Goal: Task Accomplishment & Management: Complete application form

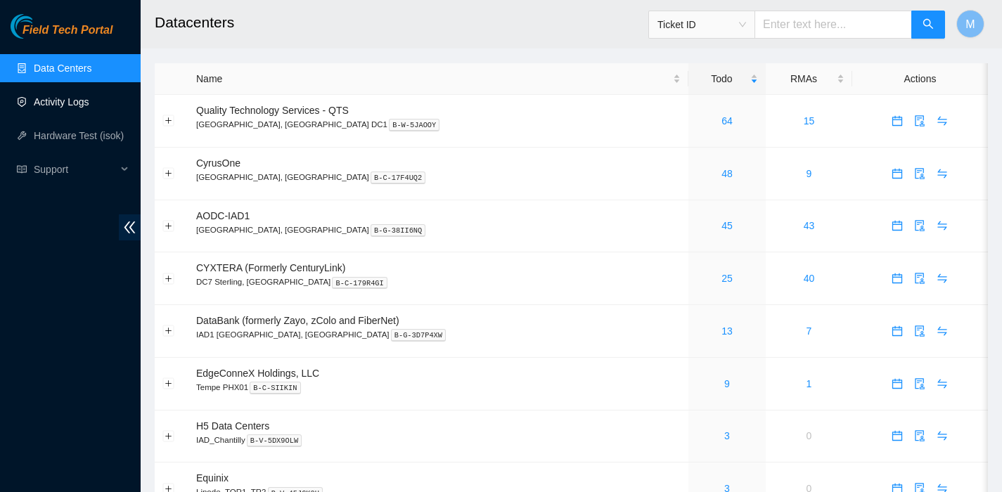
click at [63, 101] on link "Activity Logs" at bounding box center [62, 101] width 56 height 11
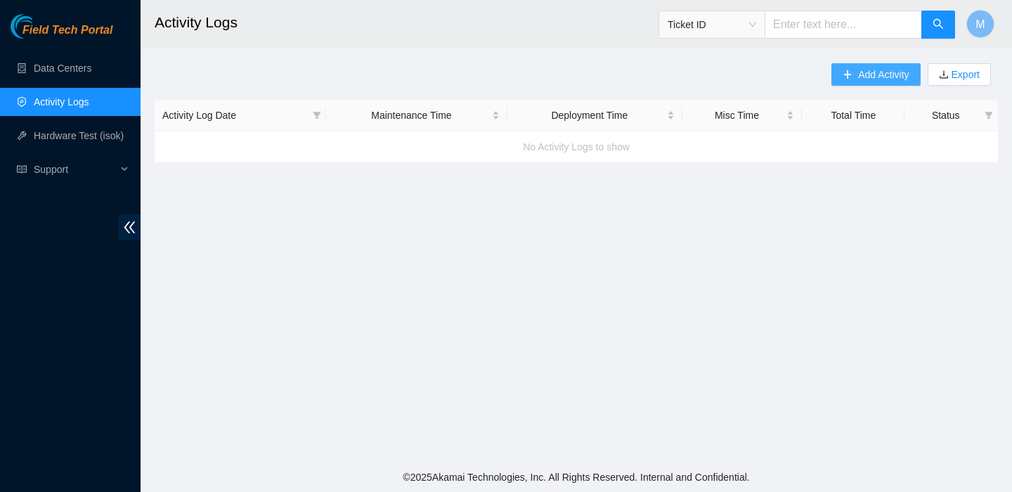
click at [852, 79] on button "Add Activity" at bounding box center [876, 74] width 89 height 22
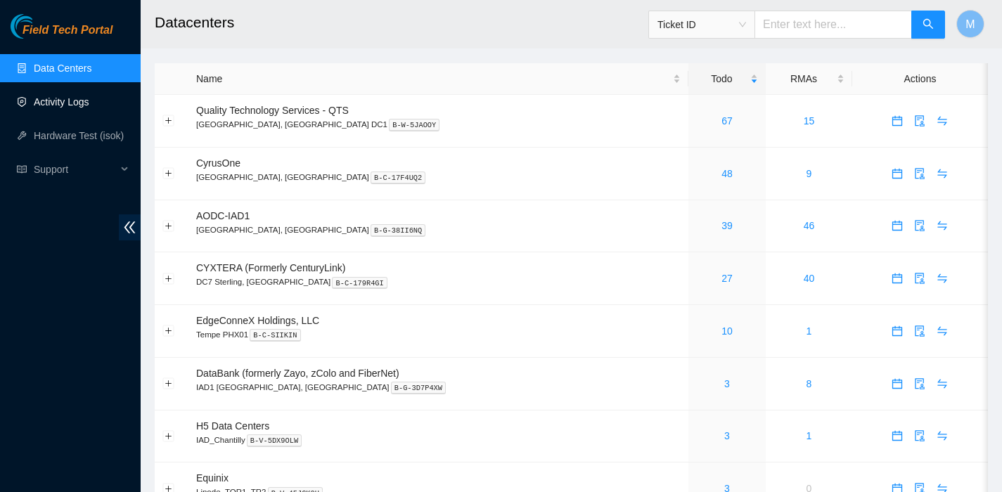
click at [67, 101] on link "Activity Logs" at bounding box center [62, 101] width 56 height 11
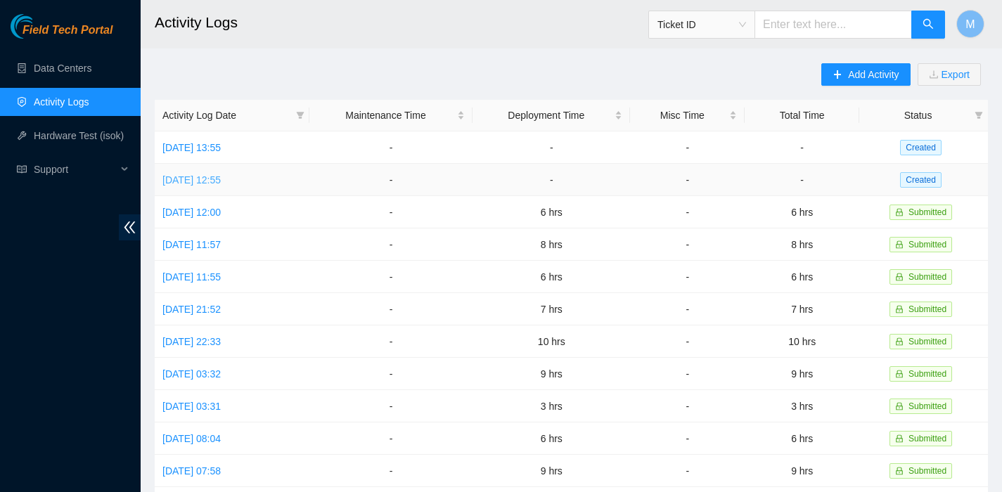
click at [221, 176] on link "[DATE] 12:55" at bounding box center [191, 179] width 58 height 11
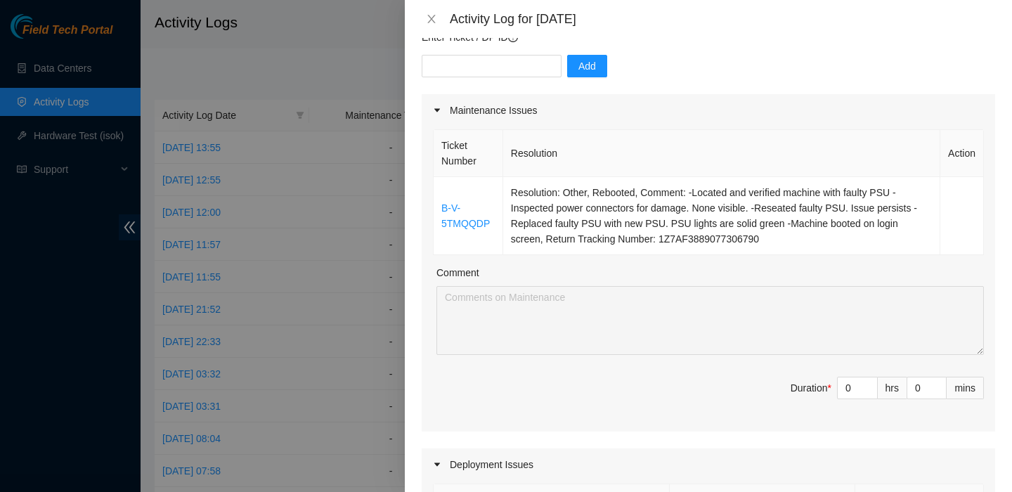
scroll to position [264, 0]
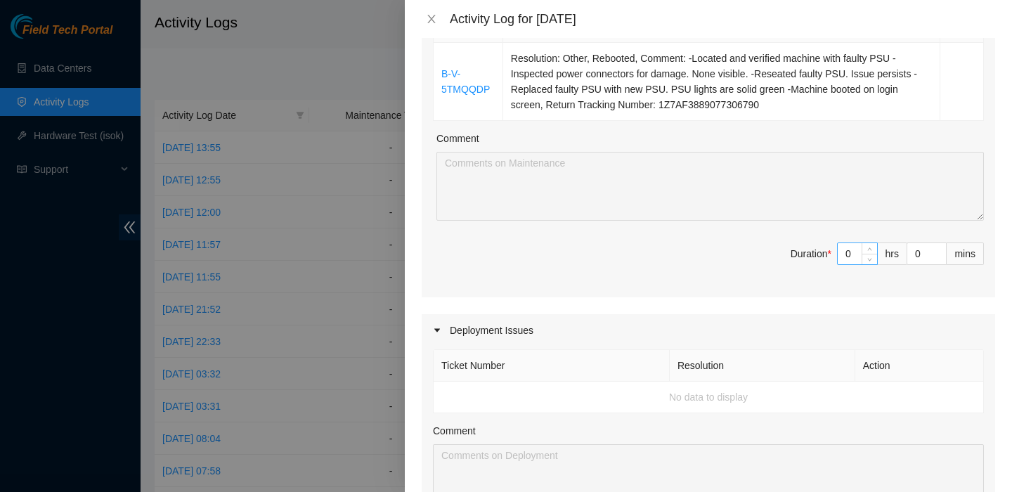
click at [838, 254] on input "0" at bounding box center [857, 253] width 39 height 21
type input "`"
type input "1"
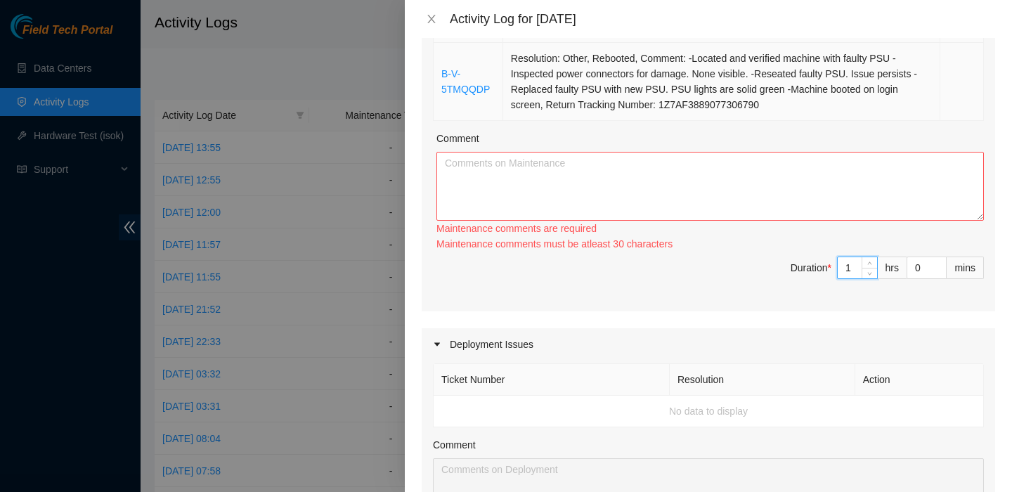
type input "1"
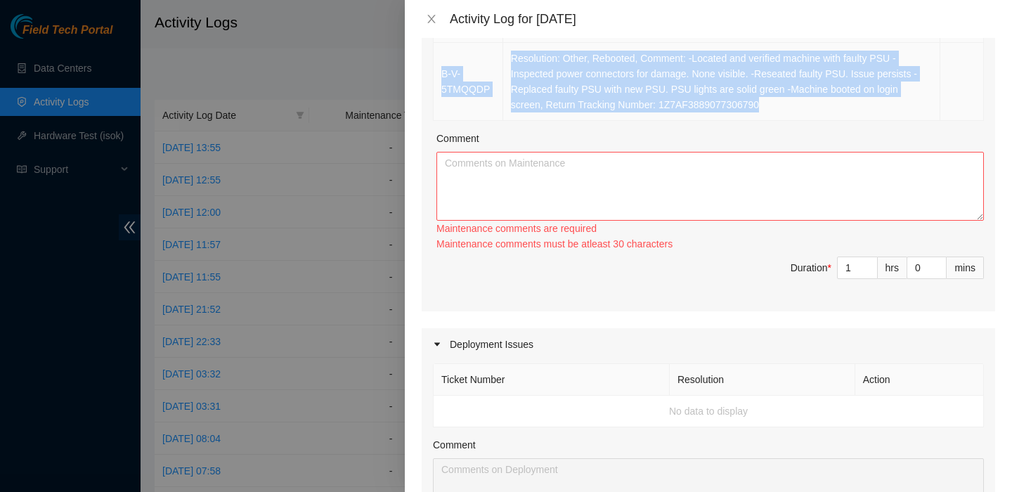
drag, startPoint x: 820, startPoint y: 110, endPoint x: 455, endPoint y: 65, distance: 367.5
click at [455, 65] on tr "B-V-5TMQQDP Resolution: Other, Rebooted, Comment: -Located and verified machine…" at bounding box center [709, 82] width 550 height 78
copy tr "B-V-5TMQQDP Resolution: Other, Rebooted, Comment: -Located and verified machine…"
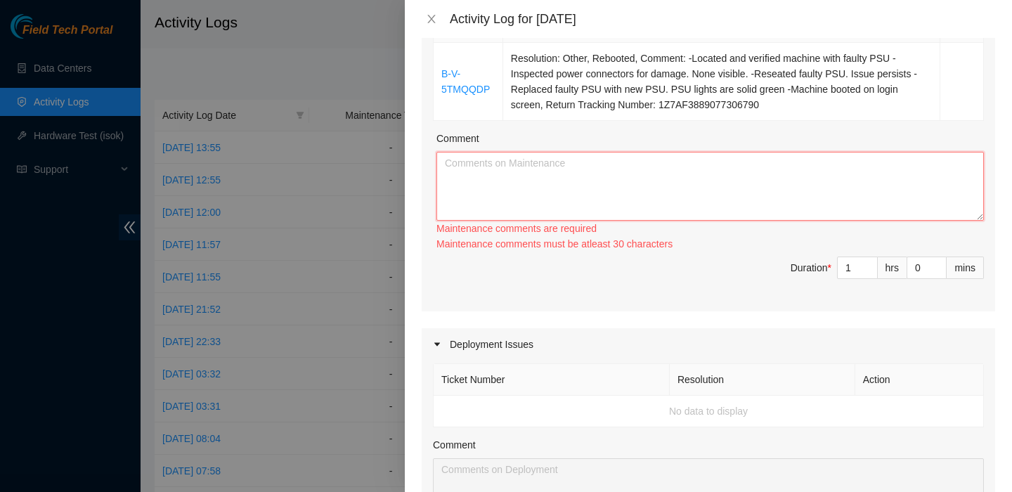
click at [507, 197] on textarea "Comment" at bounding box center [711, 186] width 548 height 69
paste textarea "B-V-5TMQQDP Resolution: Other, Rebooted, Comment: -Located and verified machine…"
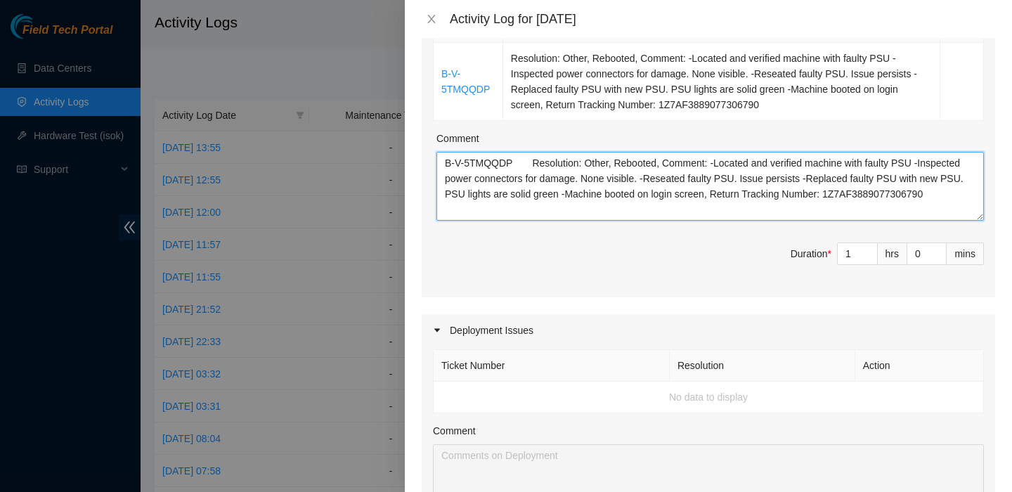
type textarea "B-V-5TMQQDP Resolution: Other, Rebooted, Comment: -Located and verified machine…"
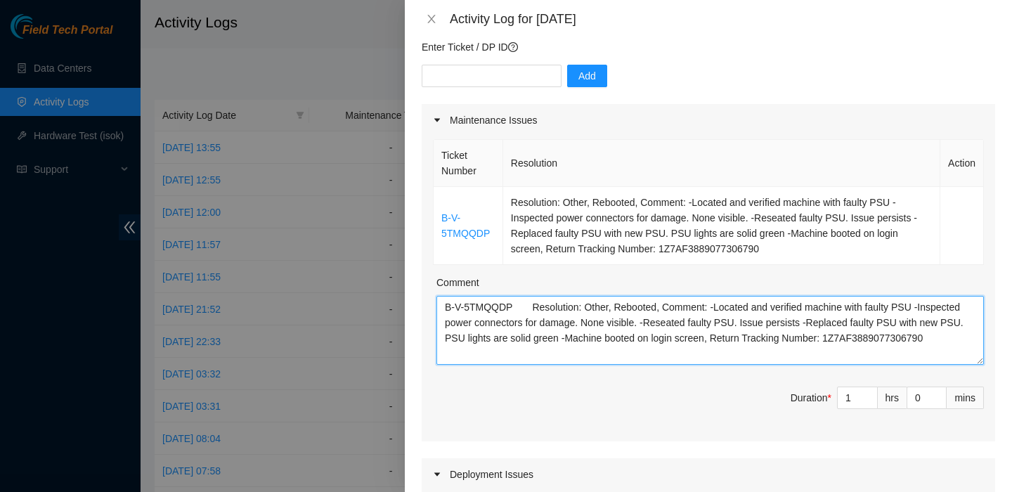
scroll to position [117, 0]
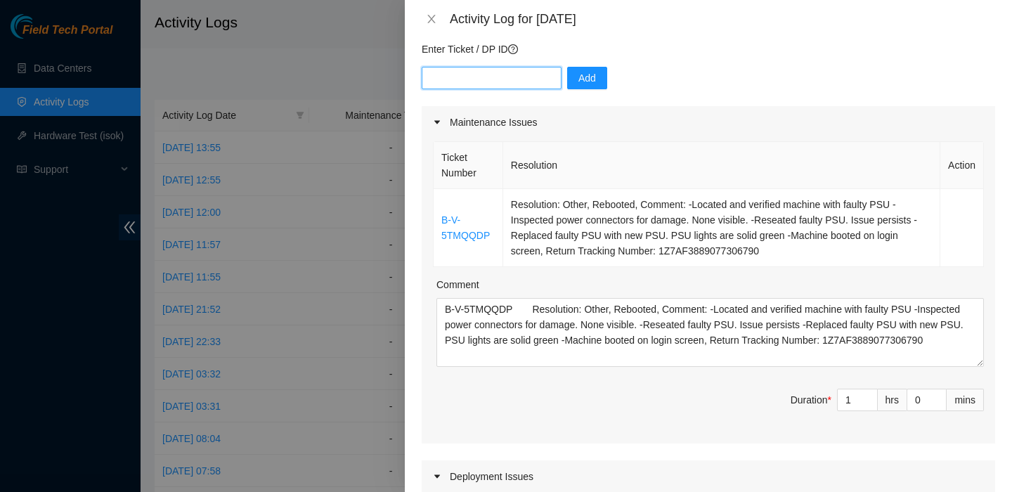
click at [501, 73] on input "text" at bounding box center [492, 78] width 140 height 22
paste input "DP83347"
type input "DP83347"
click at [581, 59] on div "Enter Ticket / DP ID DP83347 Add" at bounding box center [709, 73] width 574 height 65
click at [581, 75] on span "Add" at bounding box center [588, 77] width 18 height 15
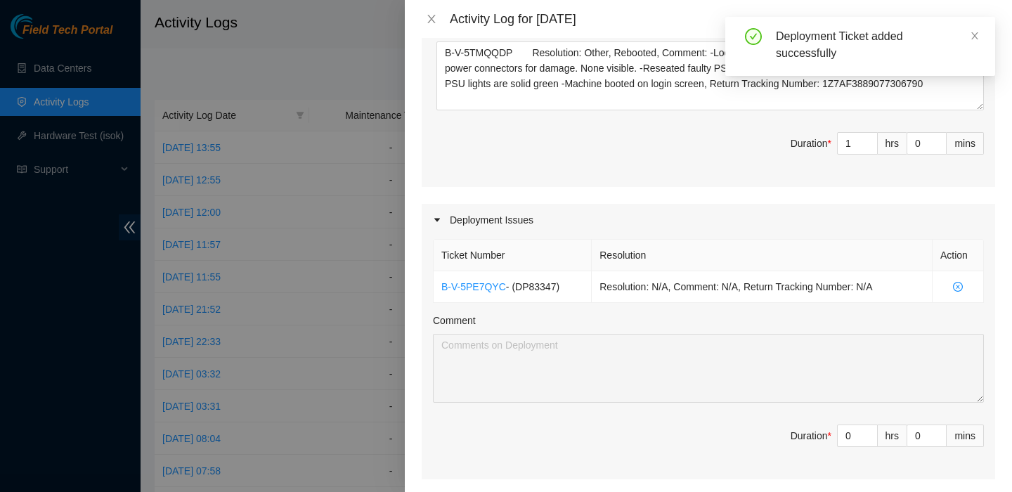
scroll to position [400, 0]
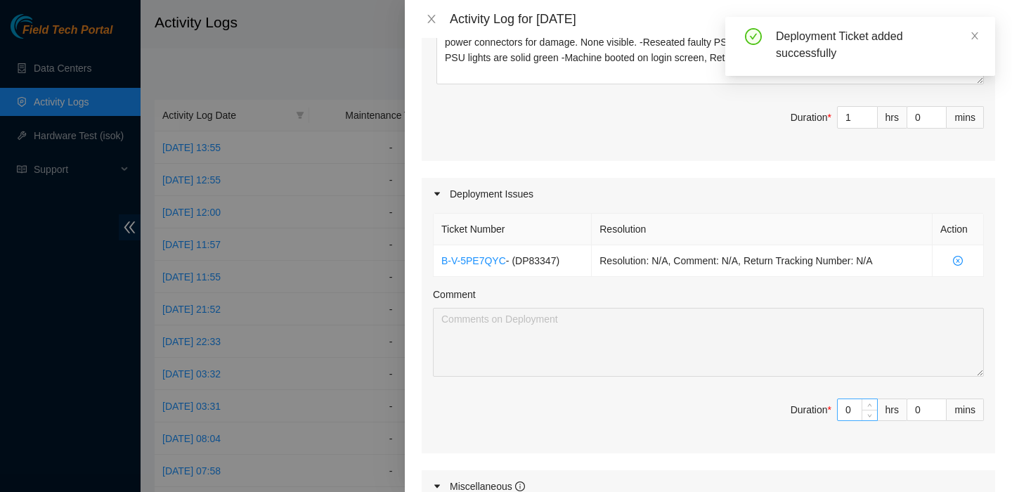
click at [840, 411] on input "0" at bounding box center [857, 409] width 39 height 21
type input "4"
type input "5"
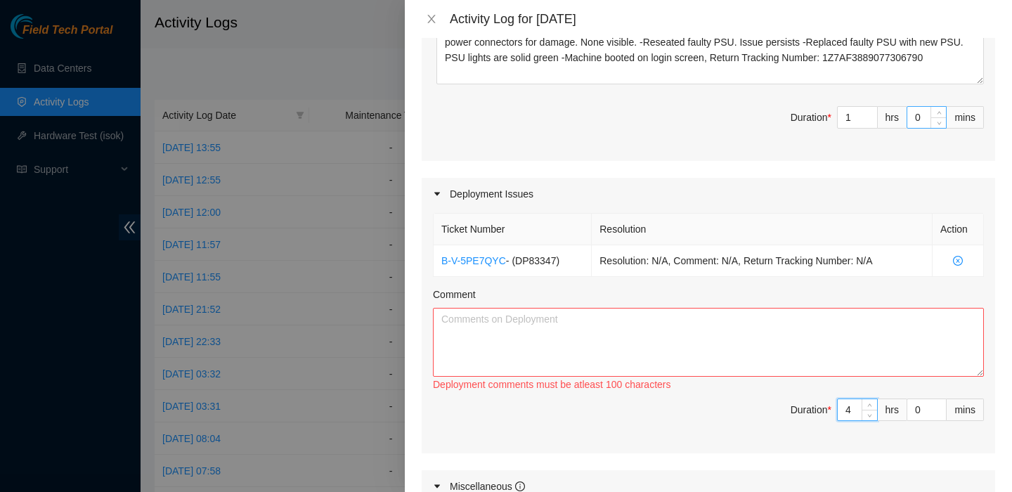
type input "4"
click at [909, 122] on input "0" at bounding box center [926, 117] width 39 height 21
type input "3"
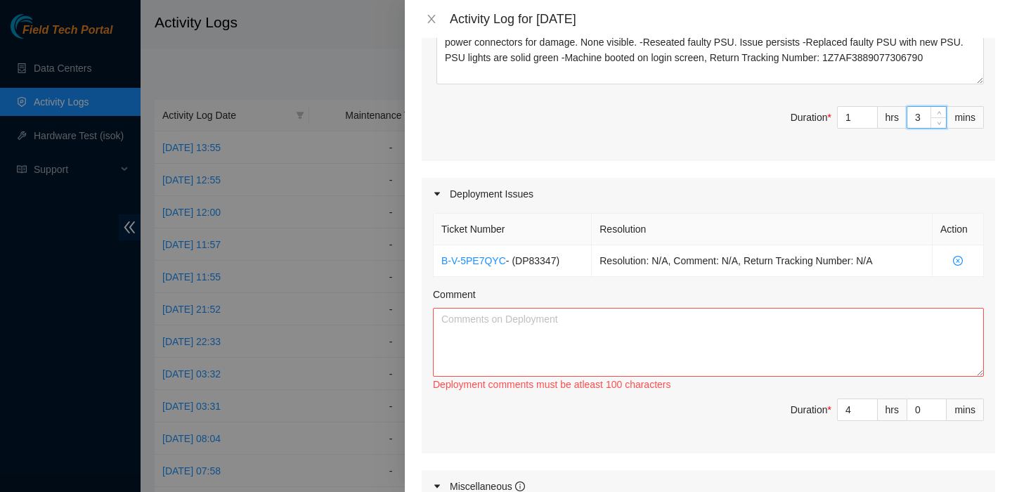
type input "0"
click at [907, 408] on input "0" at bounding box center [926, 409] width 39 height 21
type input "30"
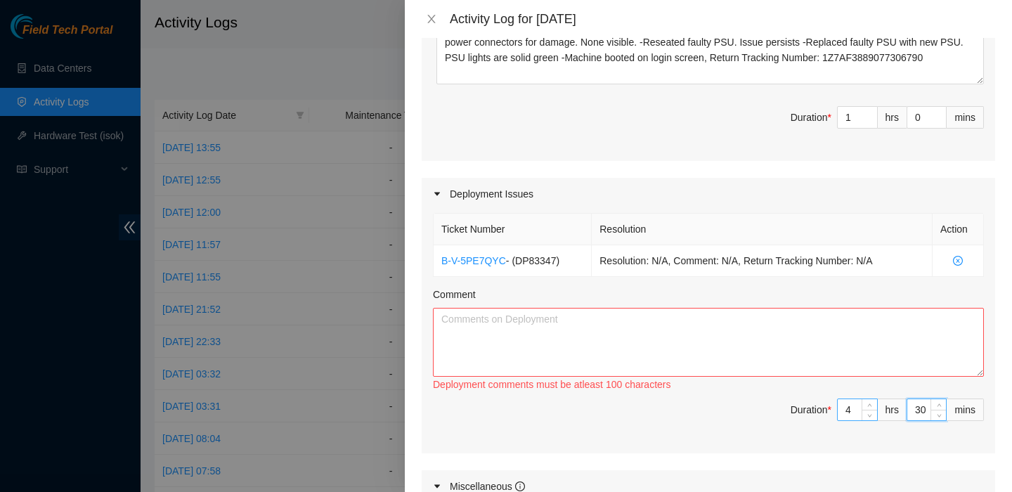
type input "30"
click at [721, 353] on textarea "Comment" at bounding box center [708, 342] width 551 height 69
paste textarea "DP83347"
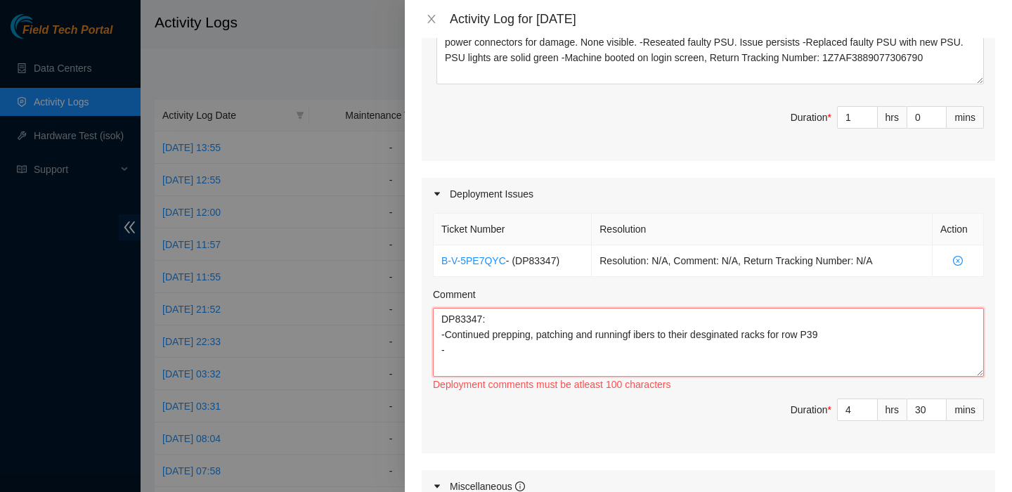
click at [638, 335] on textarea "DP83347: -Continued prepping, patching and runningf ibers to their desginated r…" at bounding box center [708, 342] width 551 height 69
click at [470, 318] on textarea "DP83347: -Continued prepping, patching and running fibers to their desginated r…" at bounding box center [708, 342] width 551 height 69
paste textarea "- FABRIC-IAD3: (v2 to v3 Large Upgrade) Pre-run New TOR to v3 Leaf Uplinks"
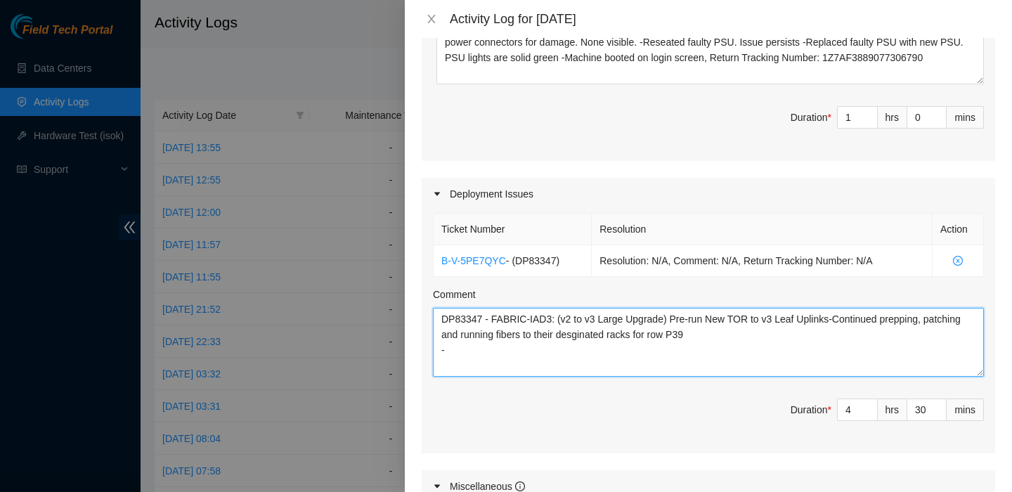
click at [457, 360] on textarea "DP83347 - FABRIC-IAD3: (v2 to v3 Large Upgrade) Pre-run New TOR to v3 Leaf Upli…" at bounding box center [708, 342] width 551 height 69
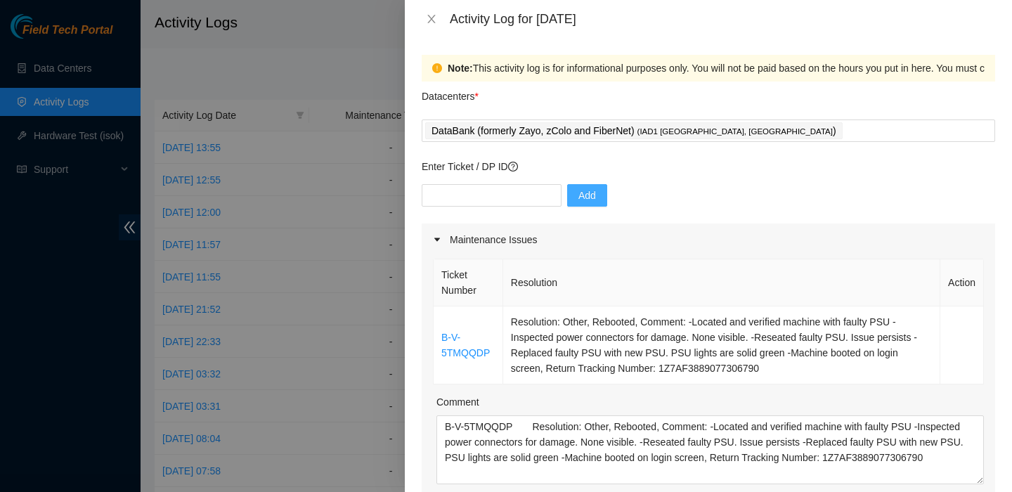
scroll to position [729, 0]
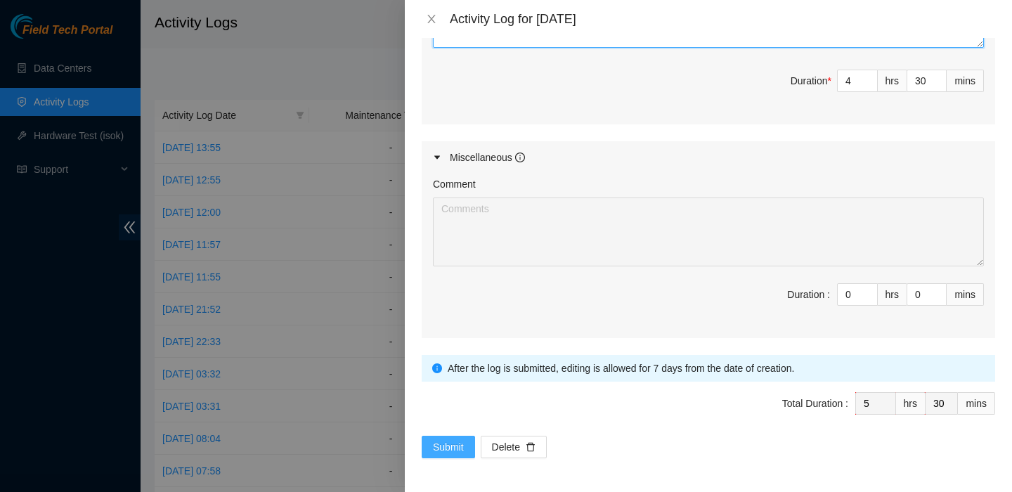
type textarea "DP83347 - FABRIC-IAD3: (v2 to v3 Large Upgrade) Pre-run New TOR to v3 Leaf Upli…"
click at [458, 446] on span "Submit" at bounding box center [448, 446] width 31 height 15
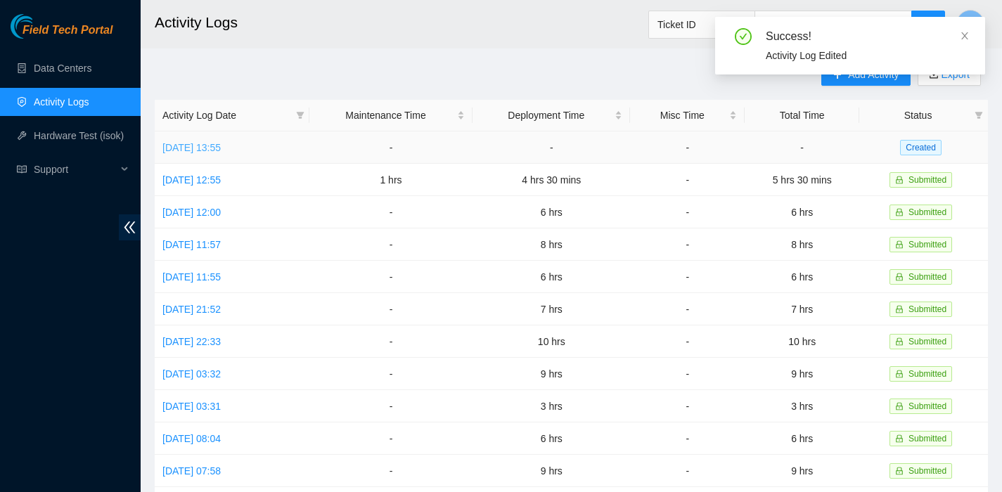
click at [220, 146] on link "[DATE] 13:55" at bounding box center [191, 147] width 58 height 11
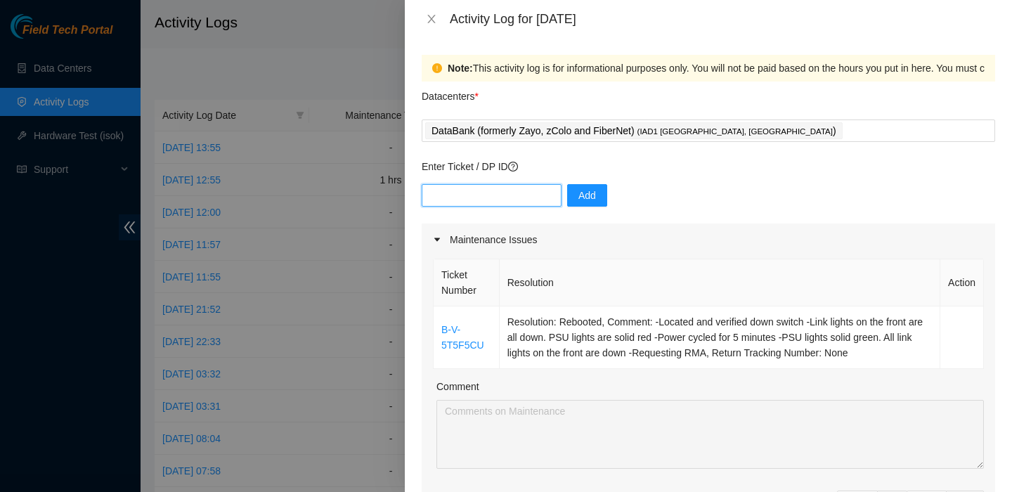
click at [524, 195] on input "text" at bounding box center [492, 195] width 140 height 22
click at [514, 201] on input "text" at bounding box center [492, 195] width 140 height 22
paste input "DP83347"
type input "DP83347"
click at [592, 191] on button "Add" at bounding box center [587, 195] width 40 height 22
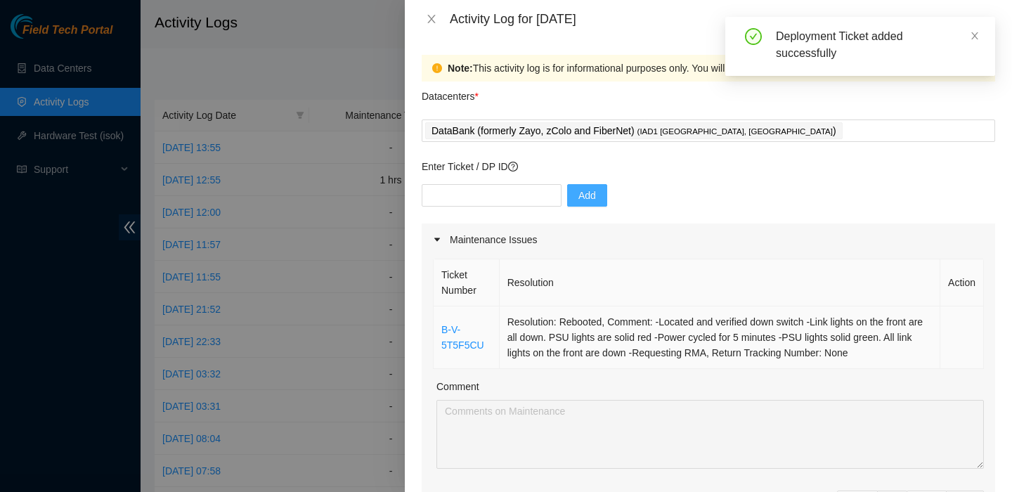
scroll to position [90, 0]
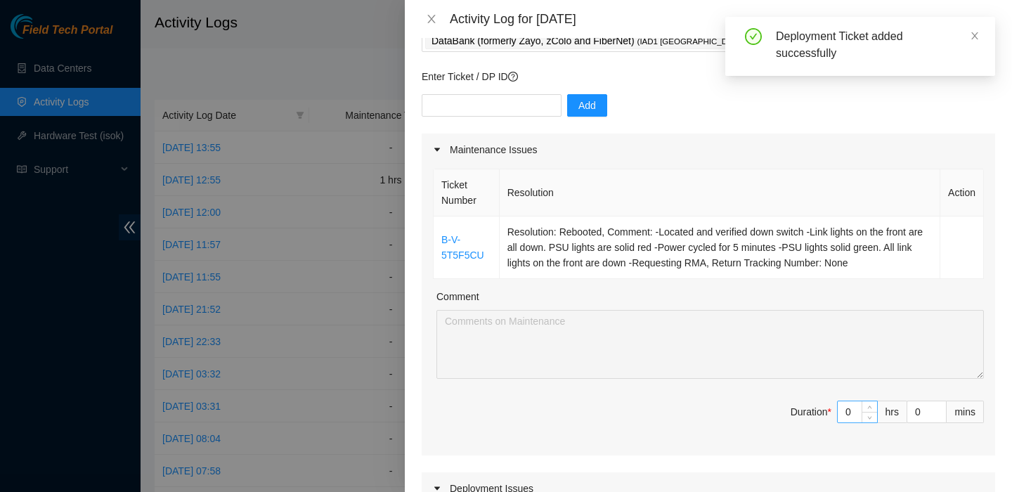
click at [842, 422] on input "0" at bounding box center [857, 411] width 39 height 21
type input "`"
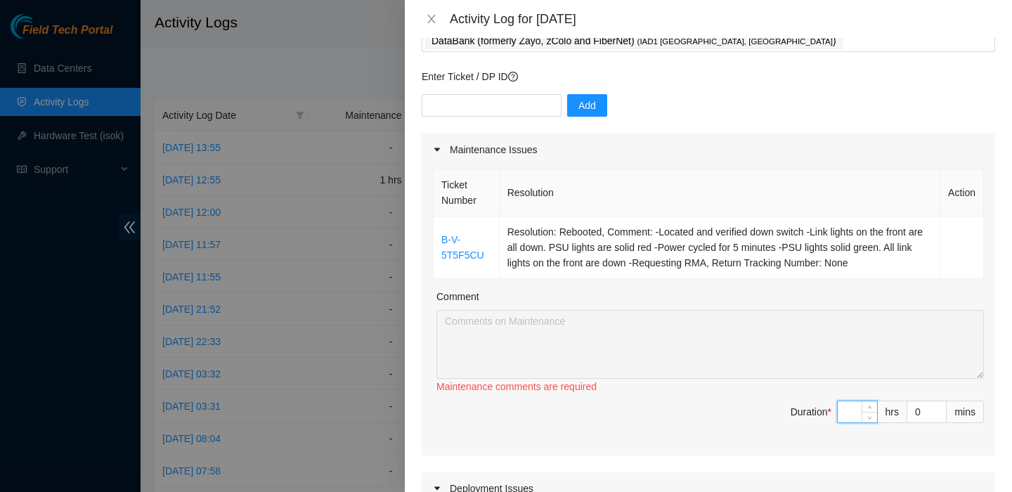
type input "1"
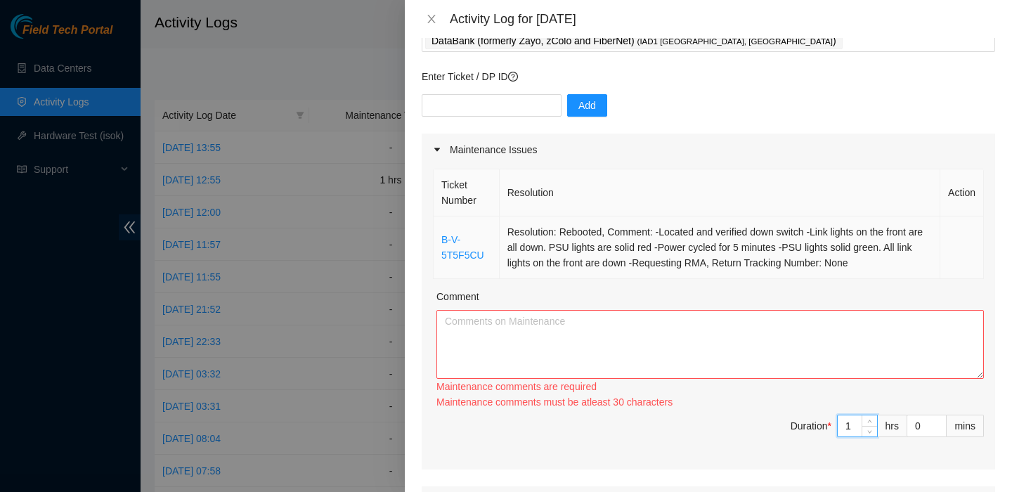
type input "1"
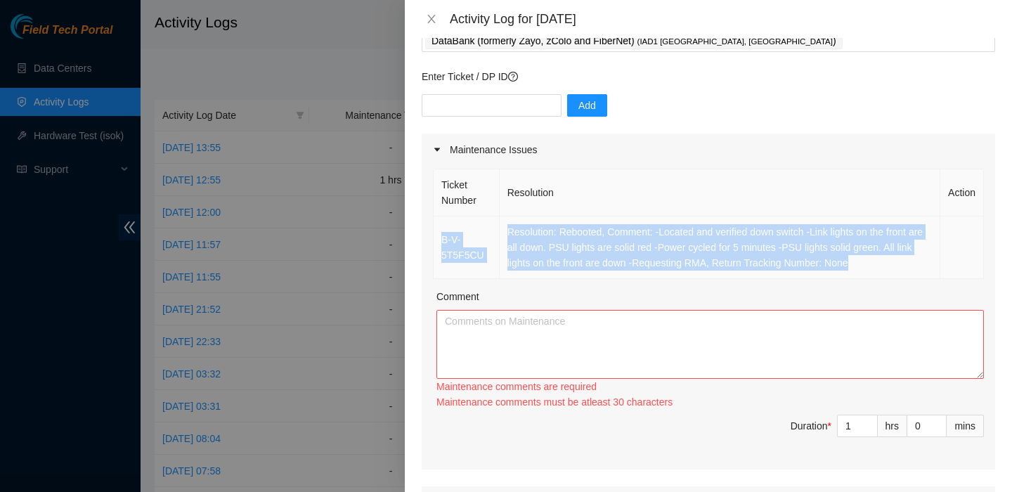
drag, startPoint x: 554, startPoint y: 278, endPoint x: 437, endPoint y: 250, distance: 120.0
click at [437, 250] on tr "B-V-5T5F5CU Resolution: Rebooted, Comment: -Located and verified down switch -L…" at bounding box center [709, 248] width 550 height 63
copy tr "B-V-5T5F5CU Resolution: Rebooted, Comment: -Located and verified down switch -L…"
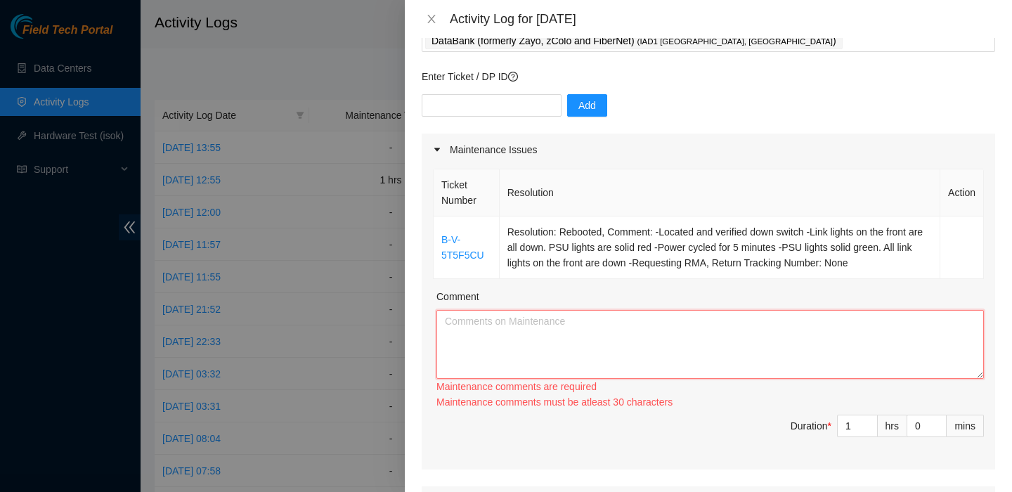
click at [479, 362] on textarea "Comment" at bounding box center [711, 344] width 548 height 69
paste textarea "B-V-5T5F5CU Resolution: Rebooted, Comment: -Located and verified down switch -L…"
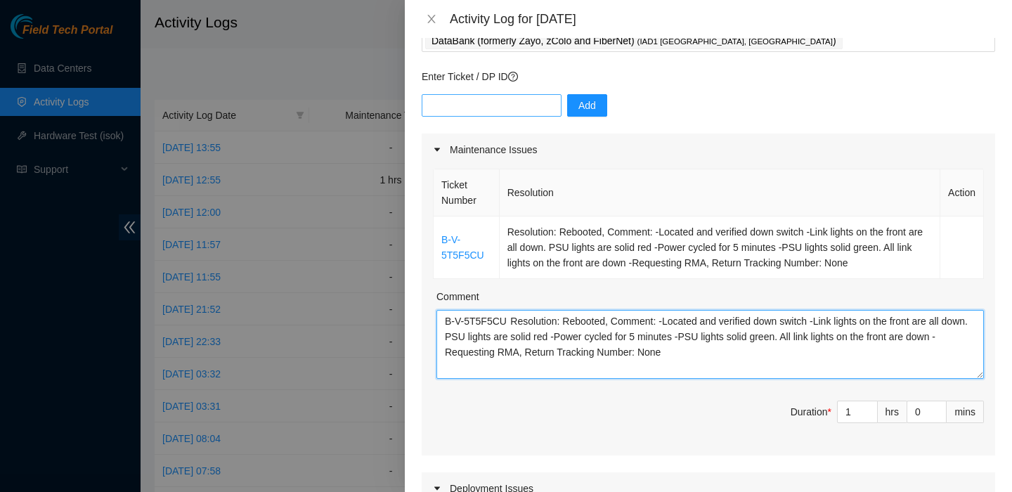
type textarea "B-V-5T5F5CU Resolution: Rebooted, Comment: -Located and verified down switch -L…"
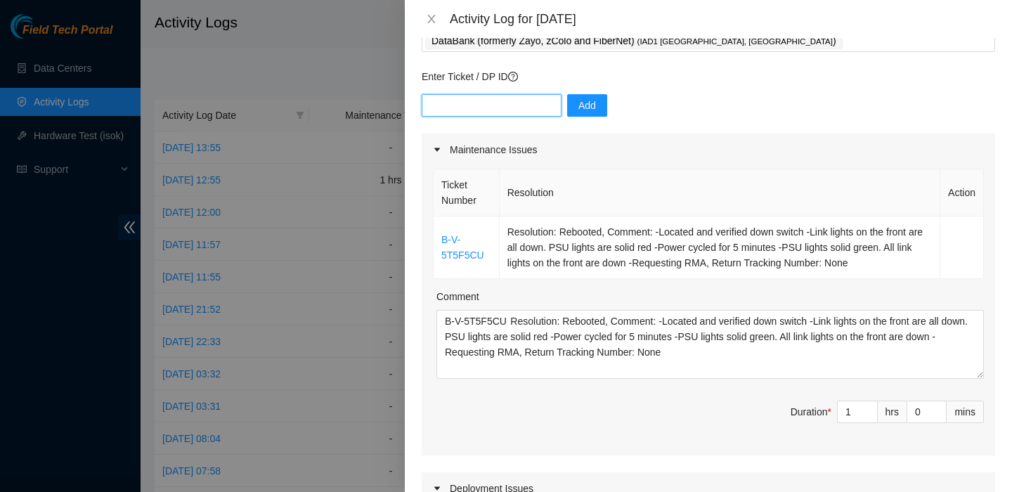
click at [518, 110] on input "text" at bounding box center [492, 105] width 140 height 22
paste input "DP83347"
type input "DP83347"
click at [583, 100] on span "Add" at bounding box center [588, 105] width 18 height 15
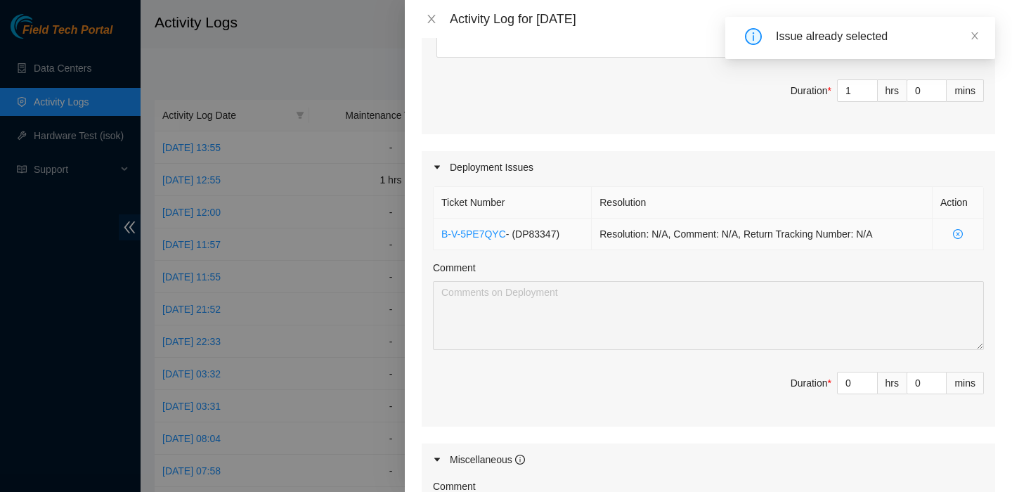
scroll to position [420, 0]
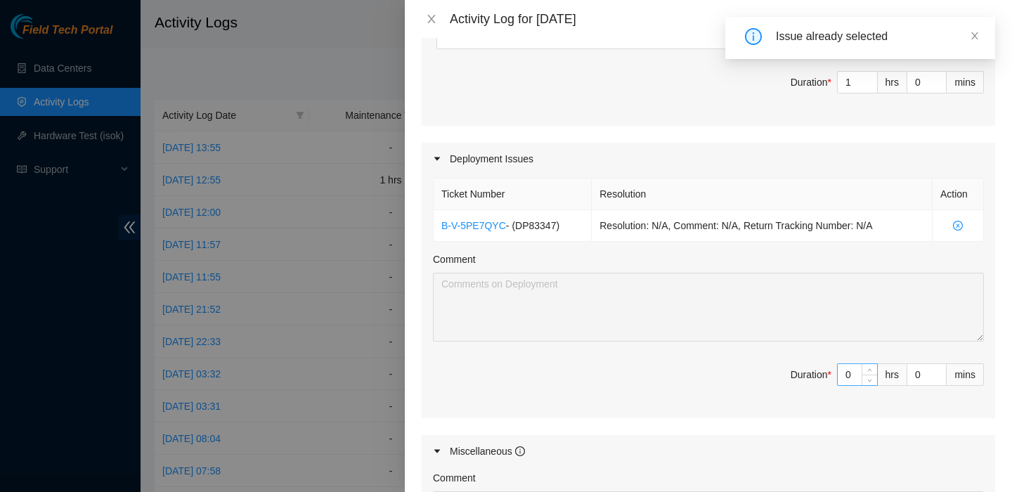
click at [843, 382] on input "0" at bounding box center [857, 374] width 39 height 21
type input "4"
type input "5"
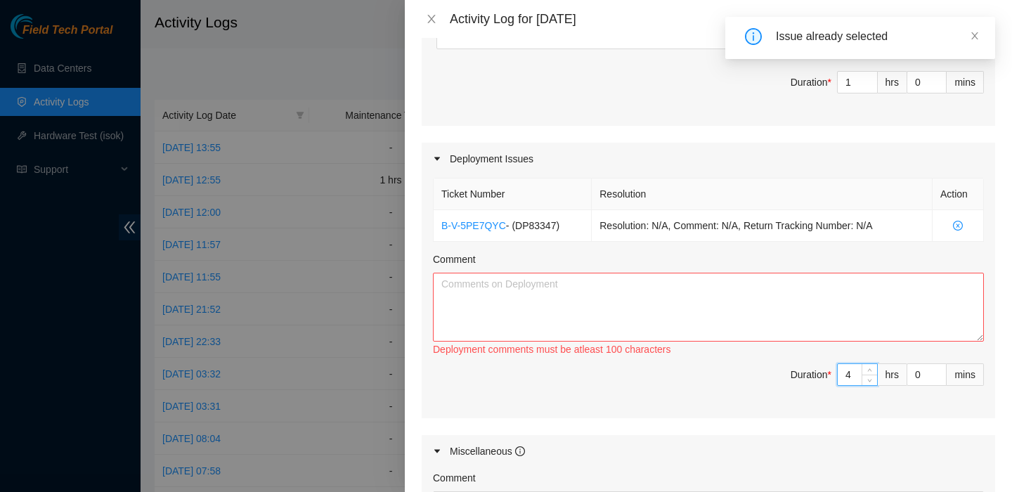
type input "4"
click at [766, 323] on textarea "Comment" at bounding box center [708, 307] width 551 height 69
paste textarea "DP83347 - FABRIC-IAD3: (v2 to v3 Large Upgrade) Pre-run New TOR to v3 Leaf Upli…"
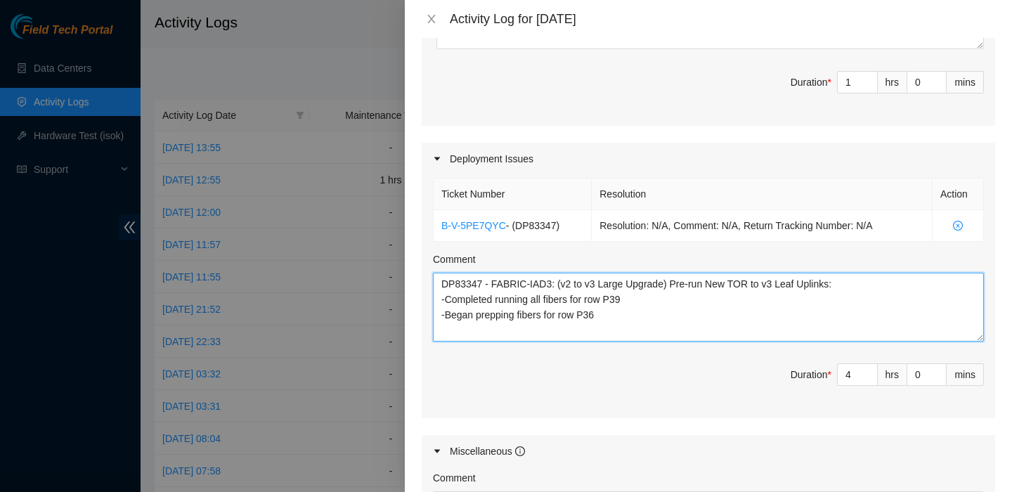
scroll to position [0, 0]
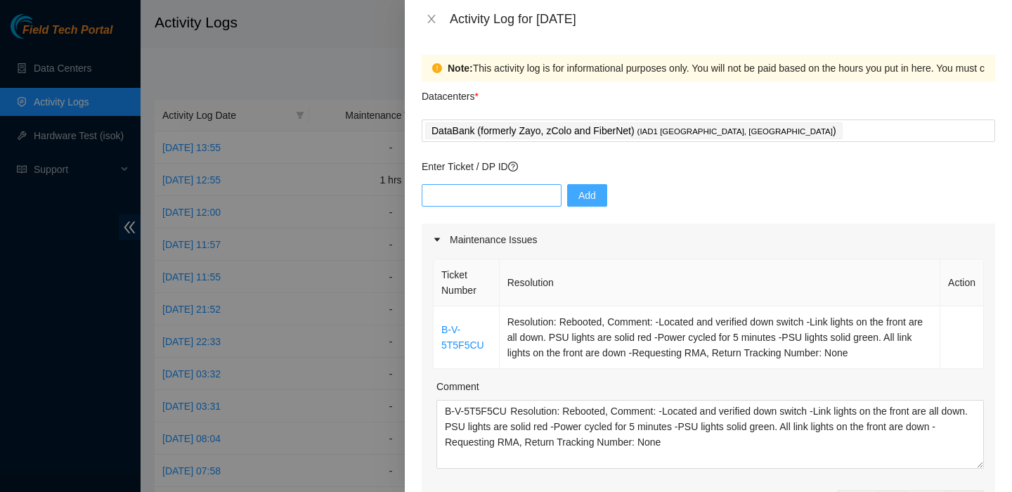
type textarea "DP83347 - FABRIC-IAD3: (v2 to v3 Large Upgrade) Pre-run New TOR to v3 Leaf Upli…"
click at [501, 194] on input "text" at bounding box center [492, 195] width 140 height 22
paste input "DP83347"
type input "DP83347"
click at [577, 209] on div "DP83347 Add" at bounding box center [709, 203] width 574 height 39
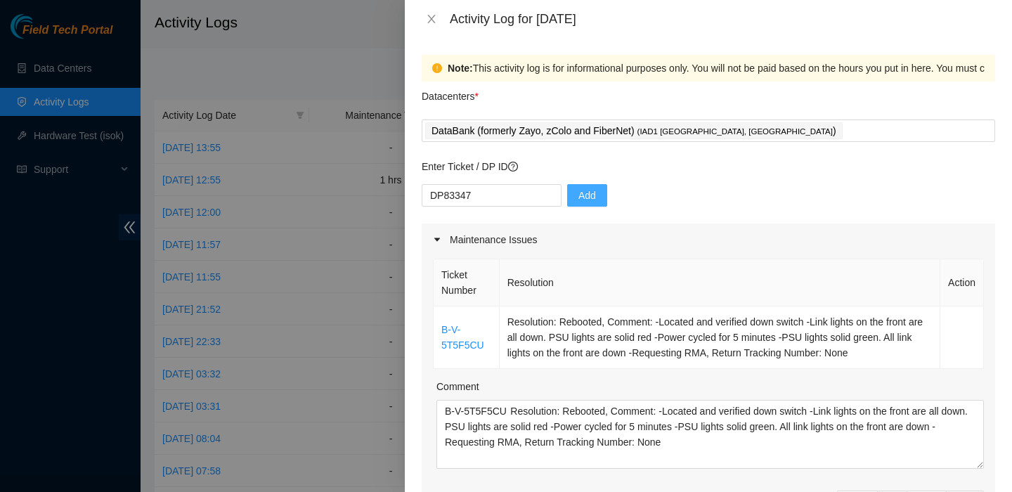
click at [579, 190] on span "Add" at bounding box center [588, 195] width 18 height 15
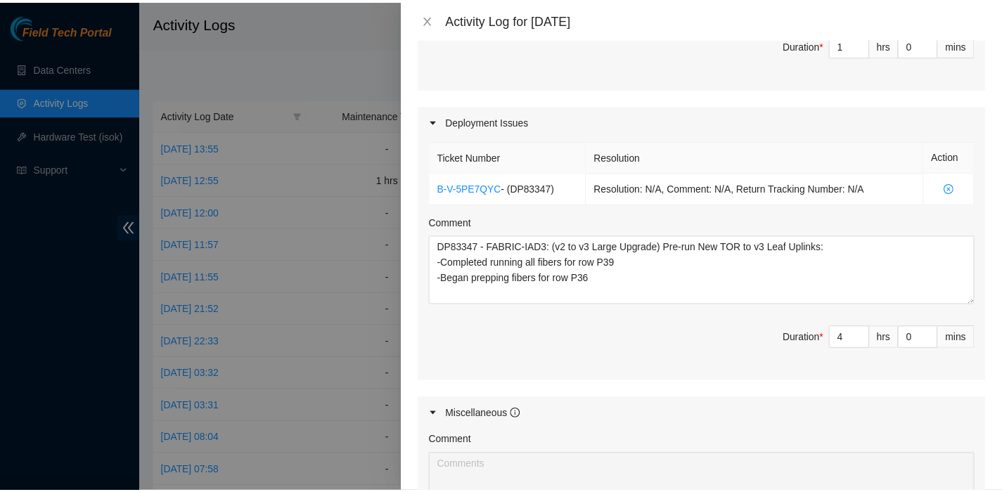
scroll to position [729, 0]
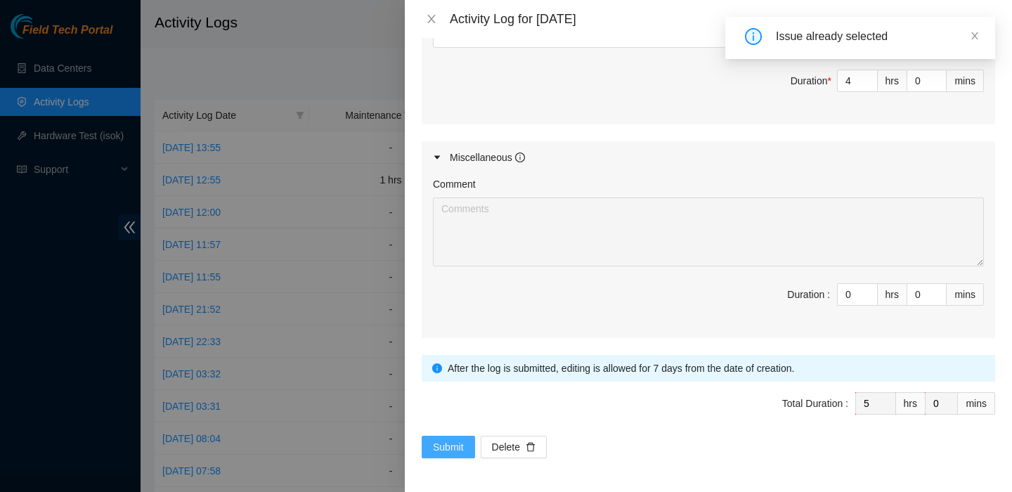
click at [439, 444] on span "Submit" at bounding box center [448, 446] width 31 height 15
